Goal: Information Seeking & Learning: Learn about a topic

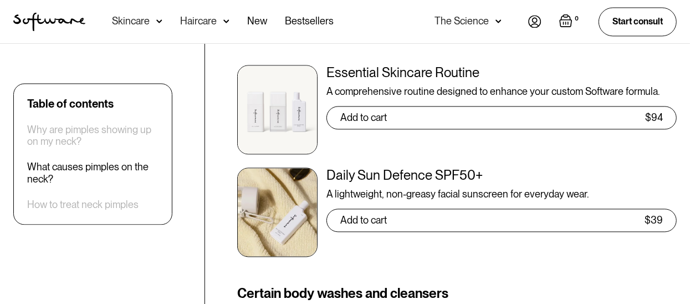
scroll to position [1557, 0]
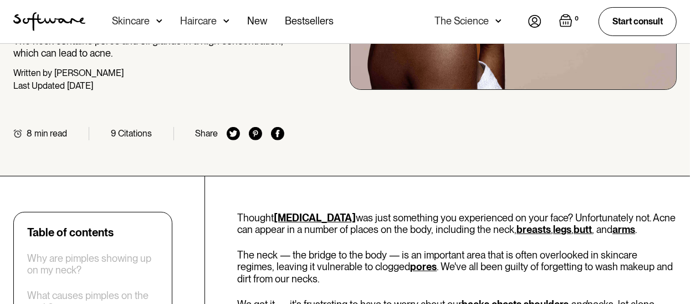
scroll to position [243, 0]
